Goal: Task Accomplishment & Management: Use online tool/utility

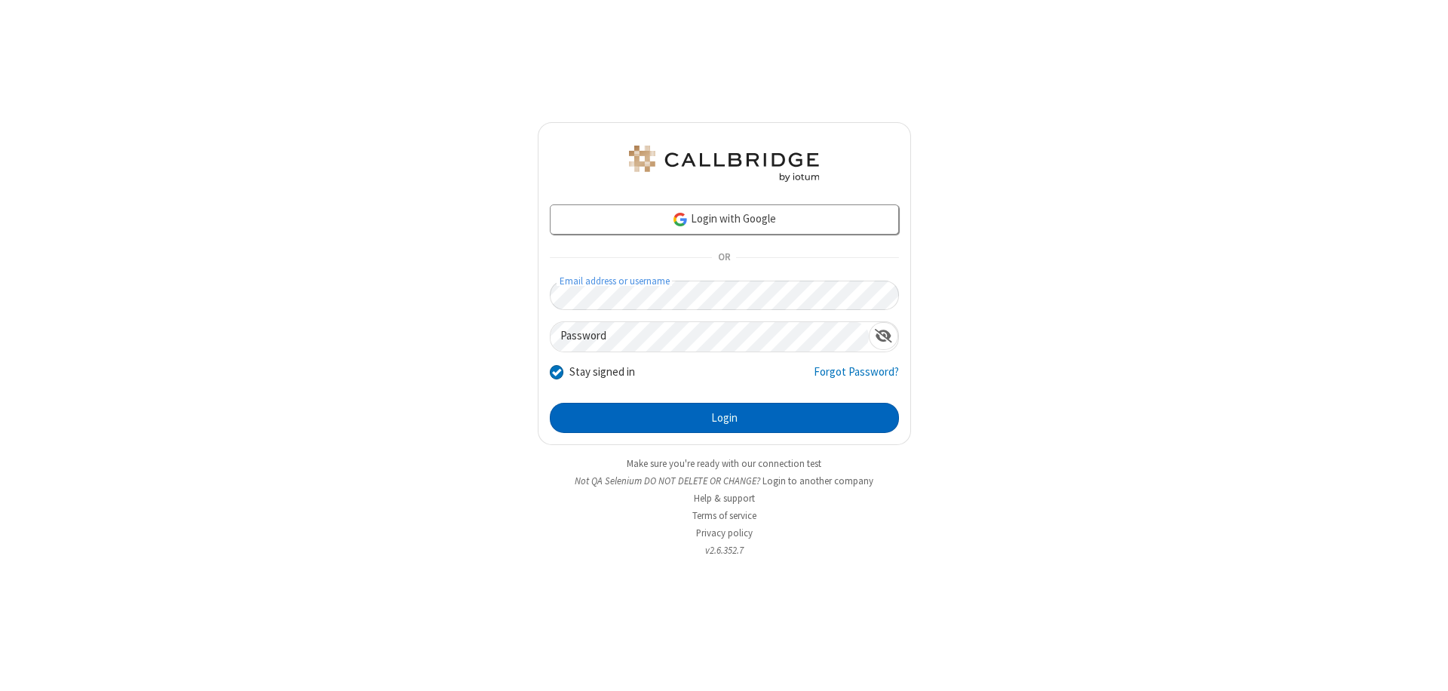
click at [724, 418] on button "Login" at bounding box center [724, 418] width 349 height 30
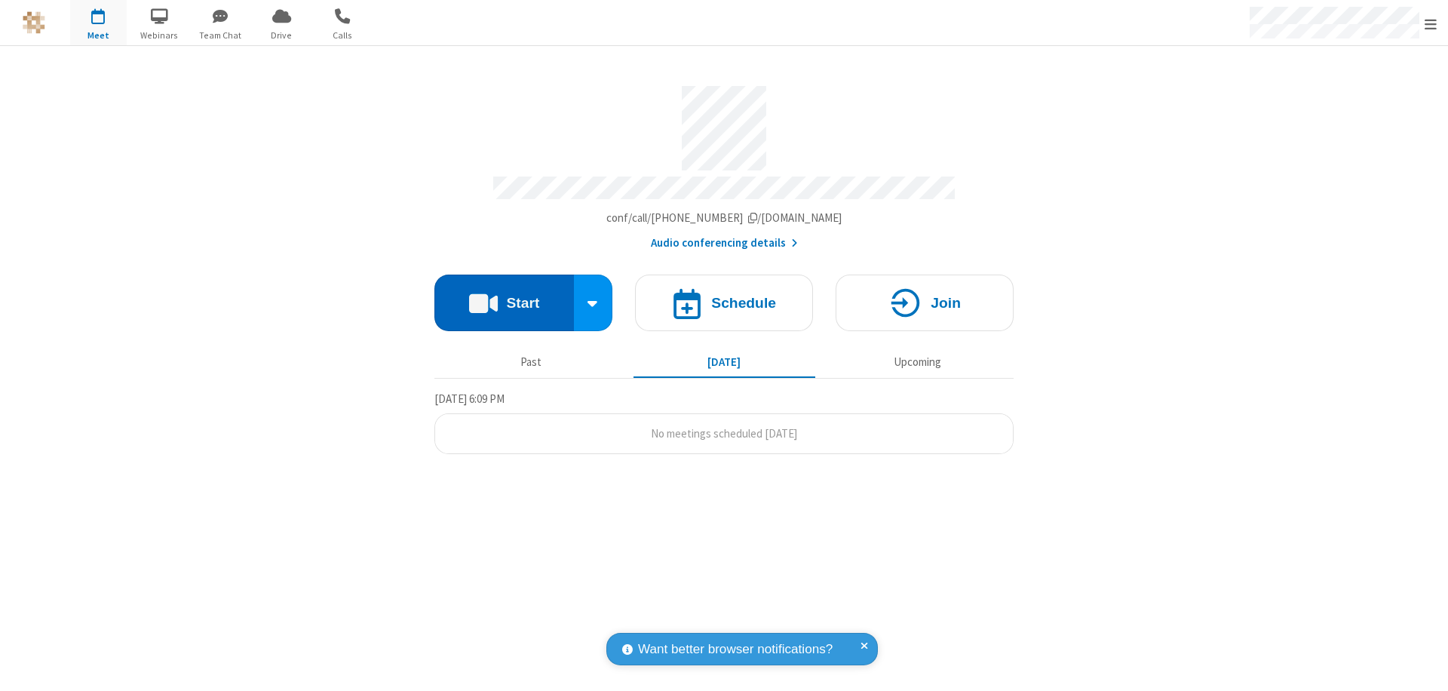
click at [504, 296] on button "Start" at bounding box center [504, 303] width 140 height 57
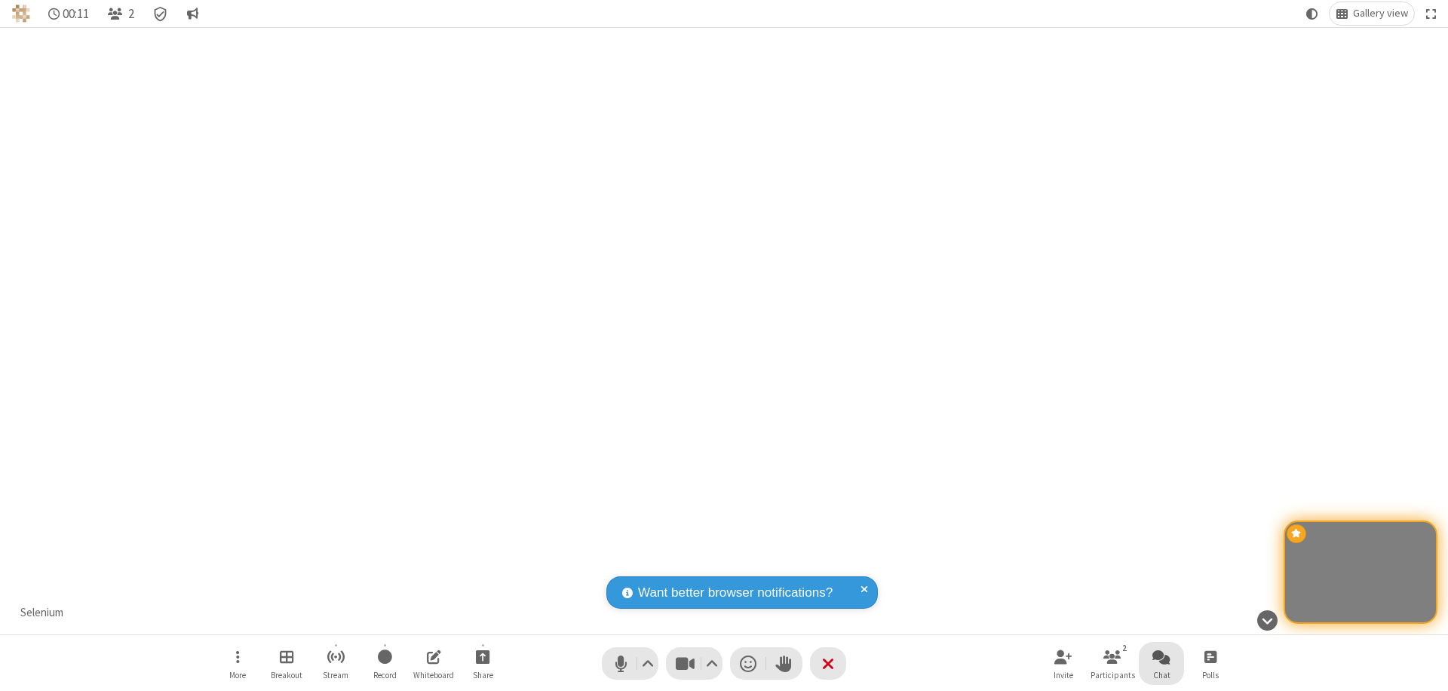
click at [1161, 656] on span "Open chat" at bounding box center [1161, 656] width 18 height 19
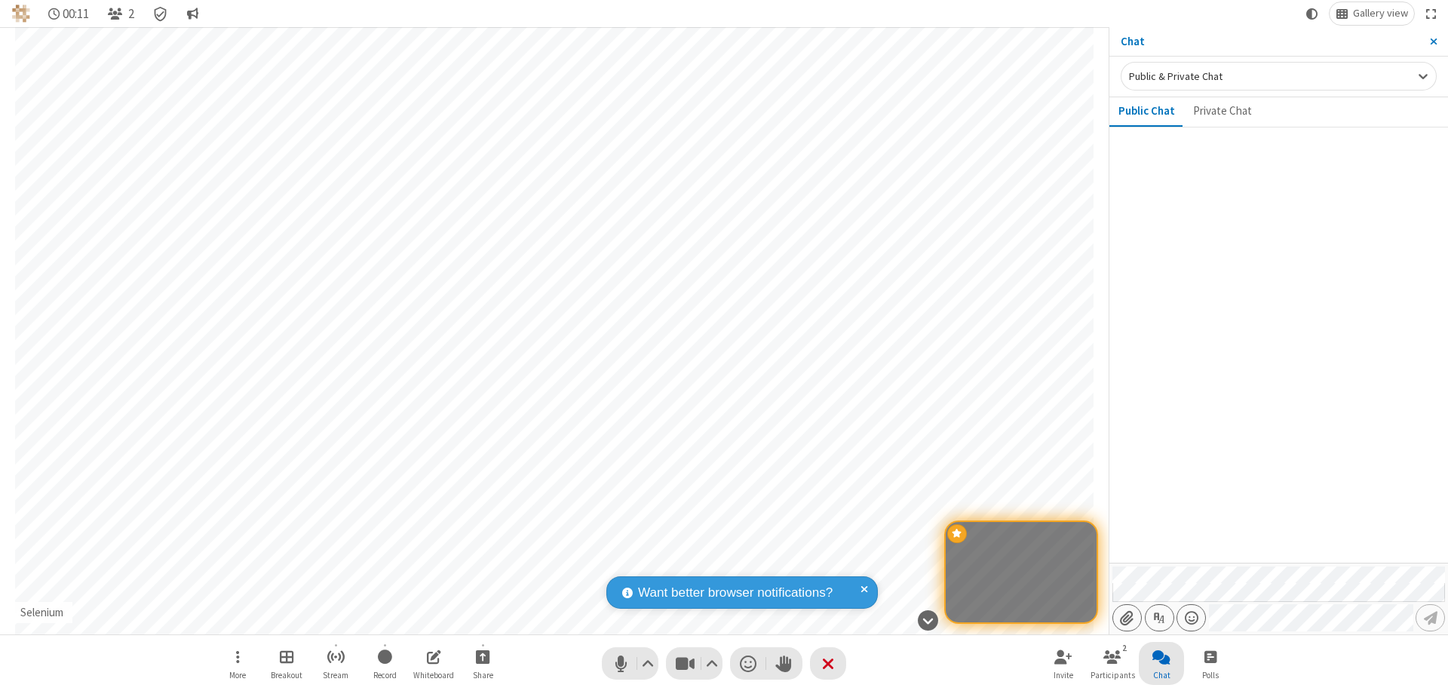
type input "C:\fakepath\doc_test.docx"
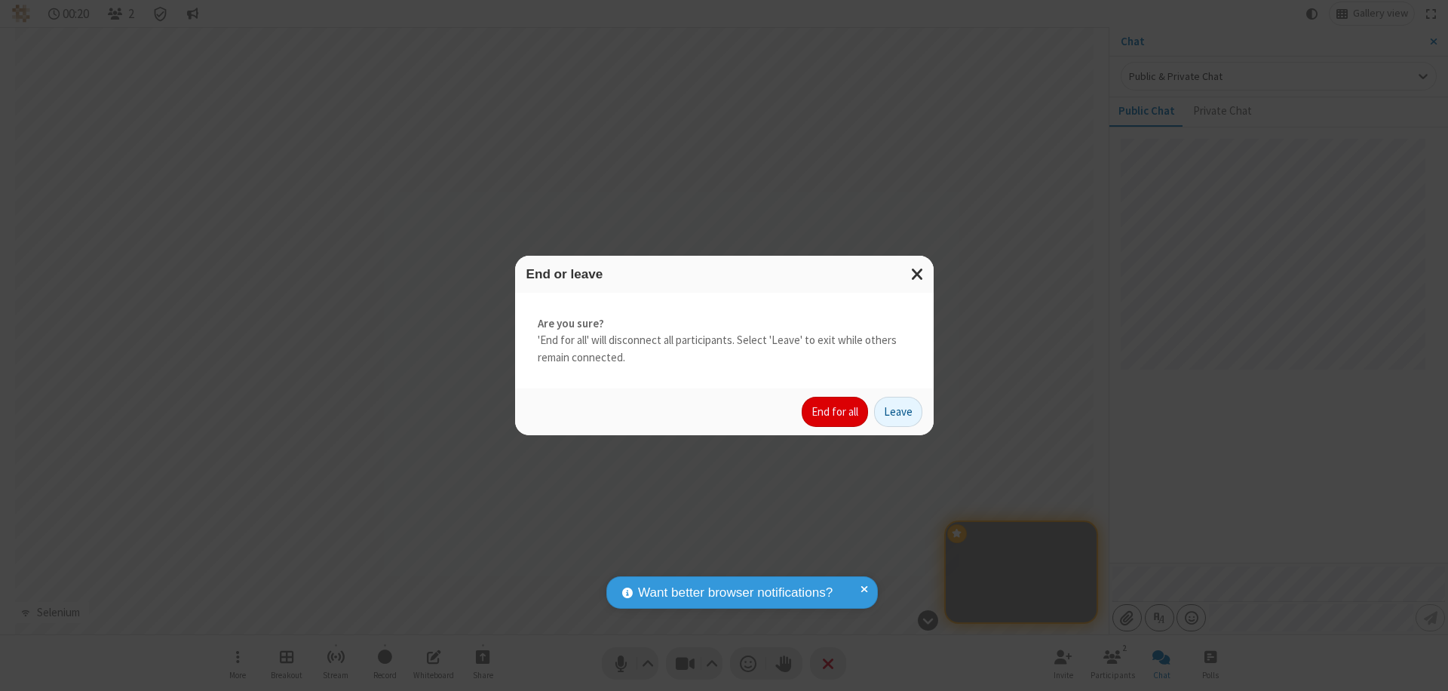
click at [836, 412] on button "End for all" at bounding box center [835, 412] width 66 height 30
